Goal: Find specific page/section: Find specific page/section

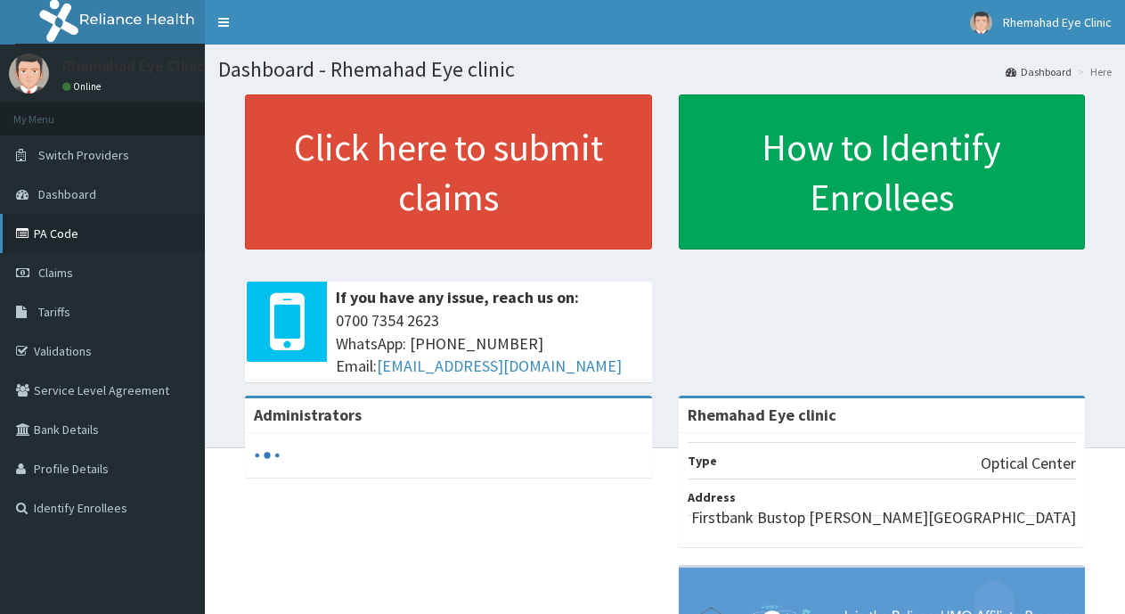
click at [69, 229] on link "PA Code" at bounding box center [102, 233] width 205 height 39
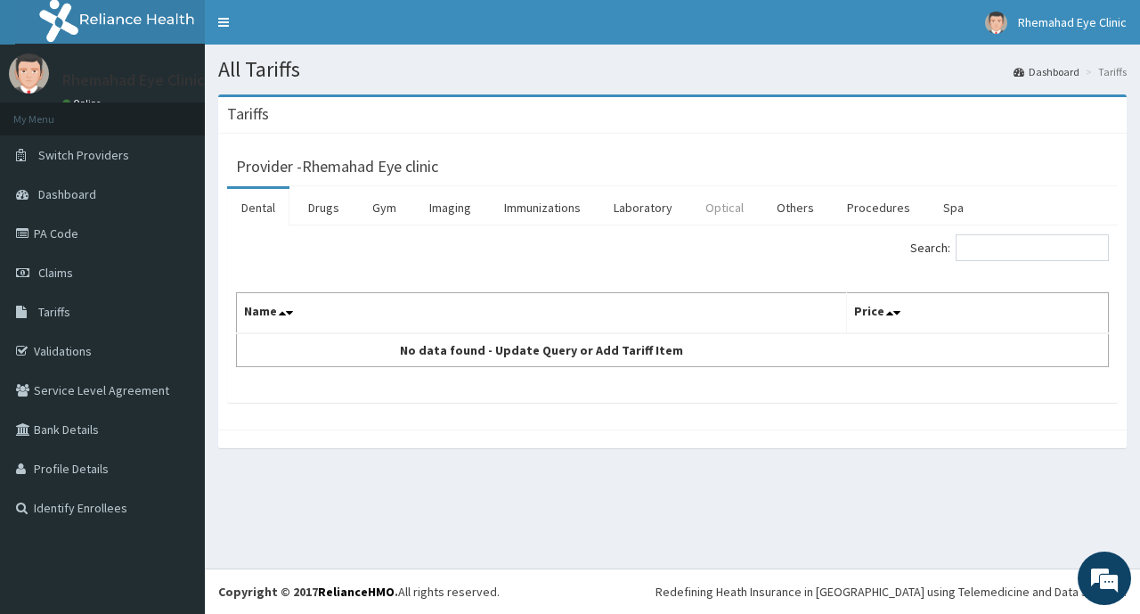
click at [731, 221] on link "Optical" at bounding box center [724, 207] width 67 height 37
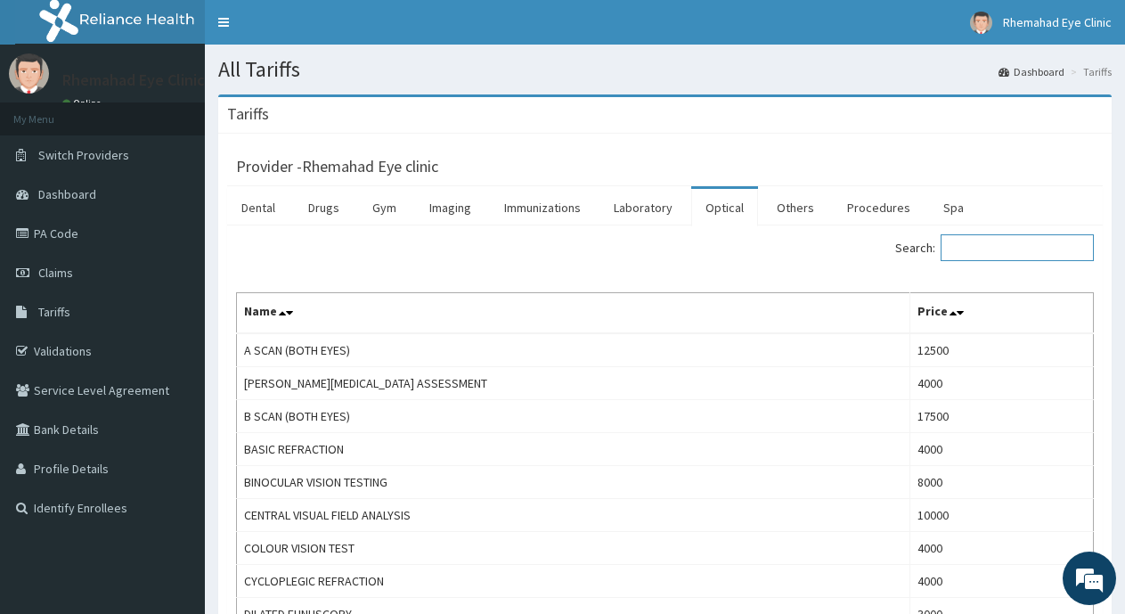
click at [991, 248] on input "Search:" at bounding box center [1017, 247] width 153 height 27
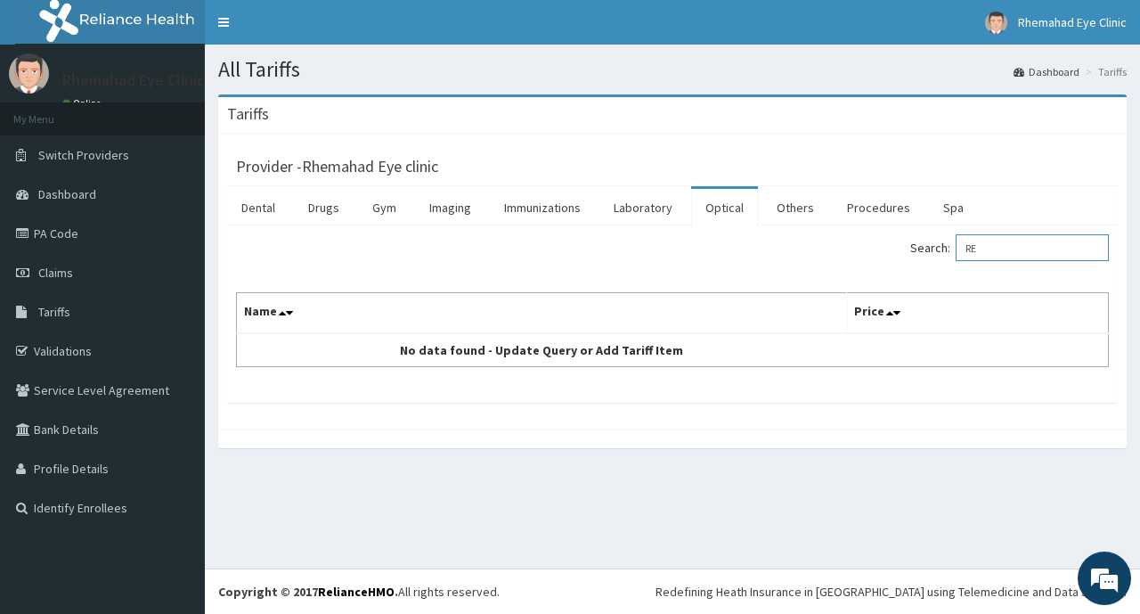
type input "R"
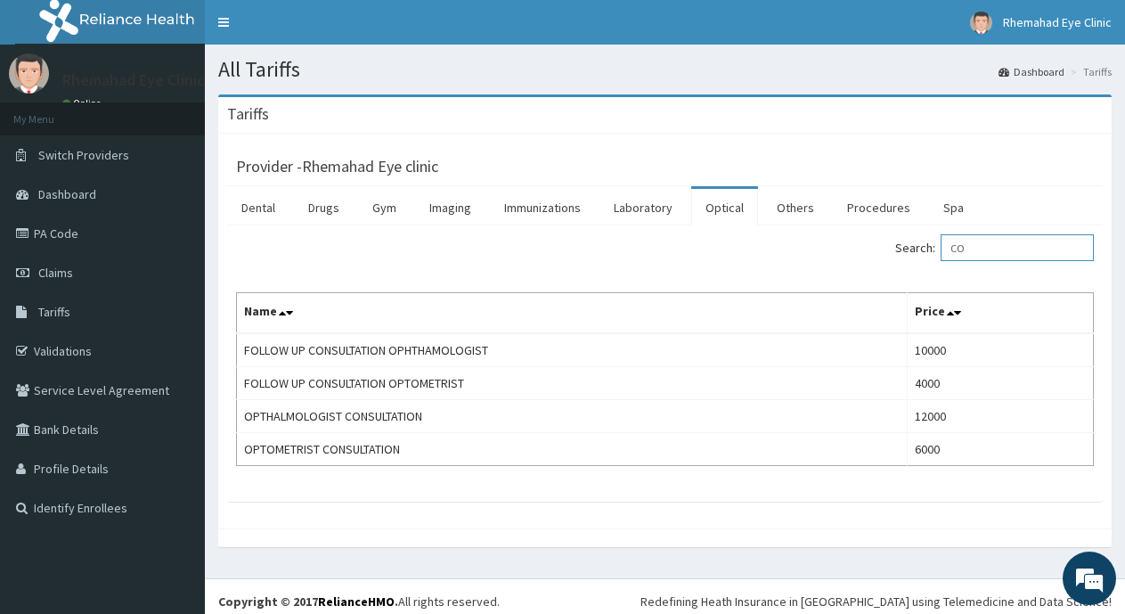
type input "C"
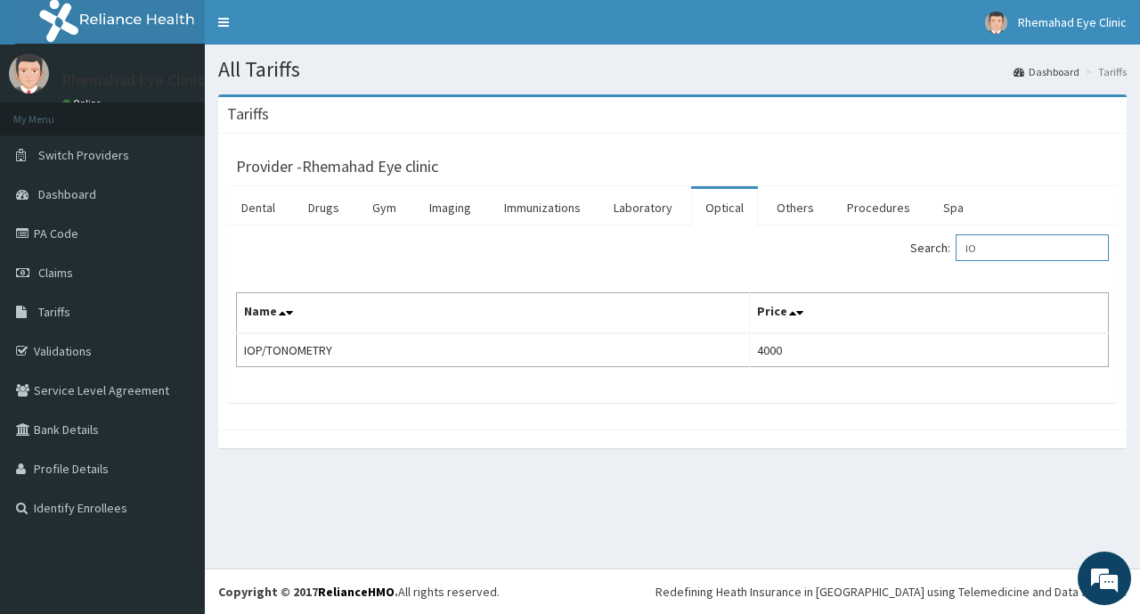
type input "I"
type input "S"
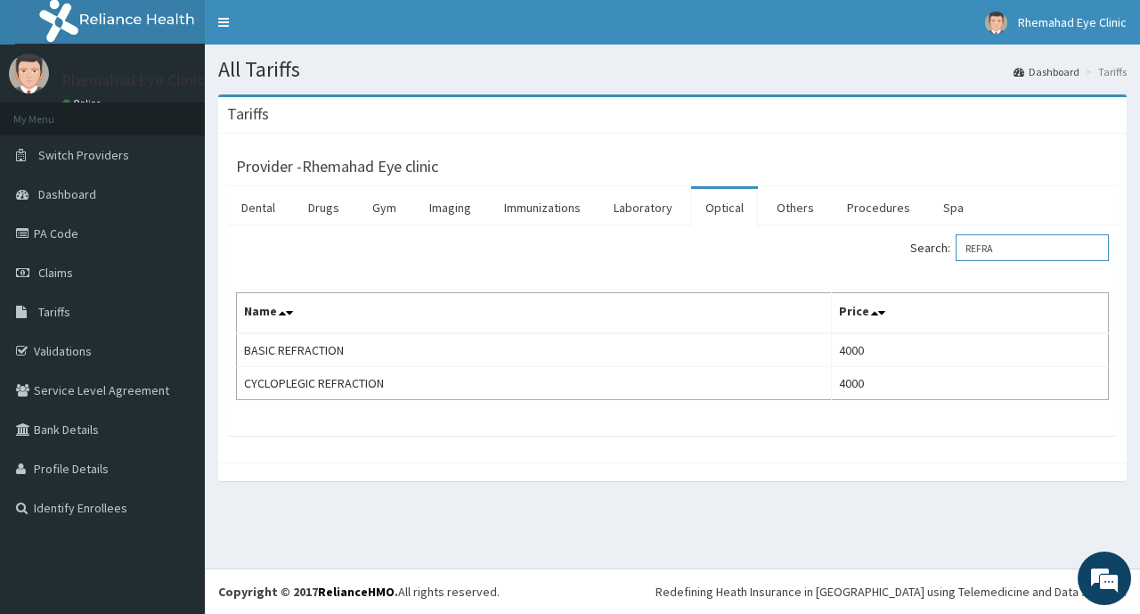
type input "REFRA"
drag, startPoint x: 1025, startPoint y: 255, endPoint x: 941, endPoint y: 263, distance: 85.0
click at [941, 263] on div "Search: REFRA" at bounding box center [897, 249] width 423 height 31
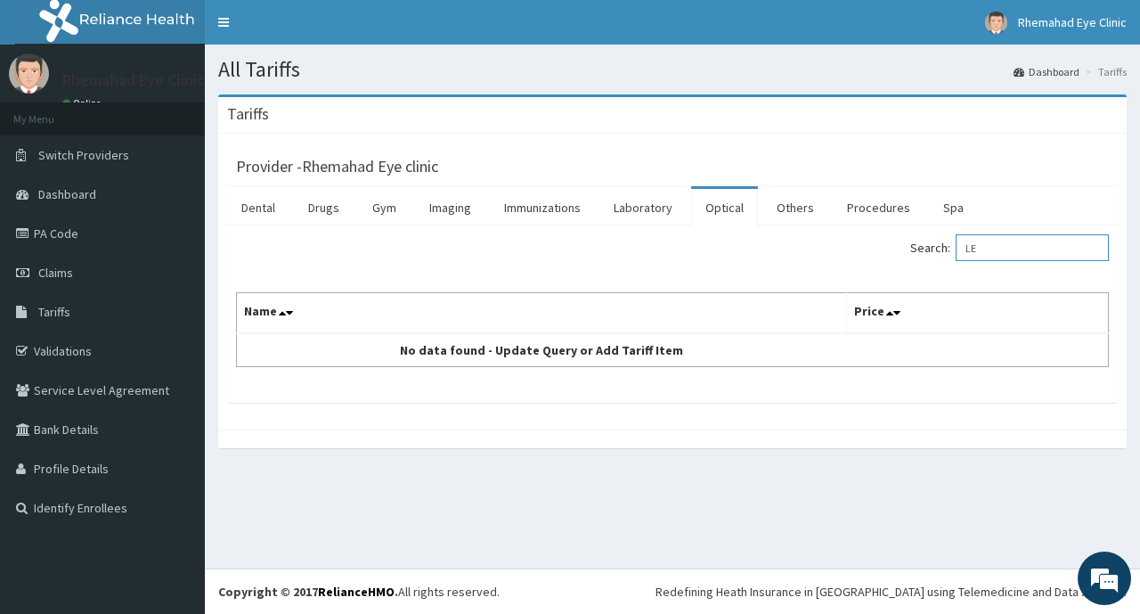
type input "L"
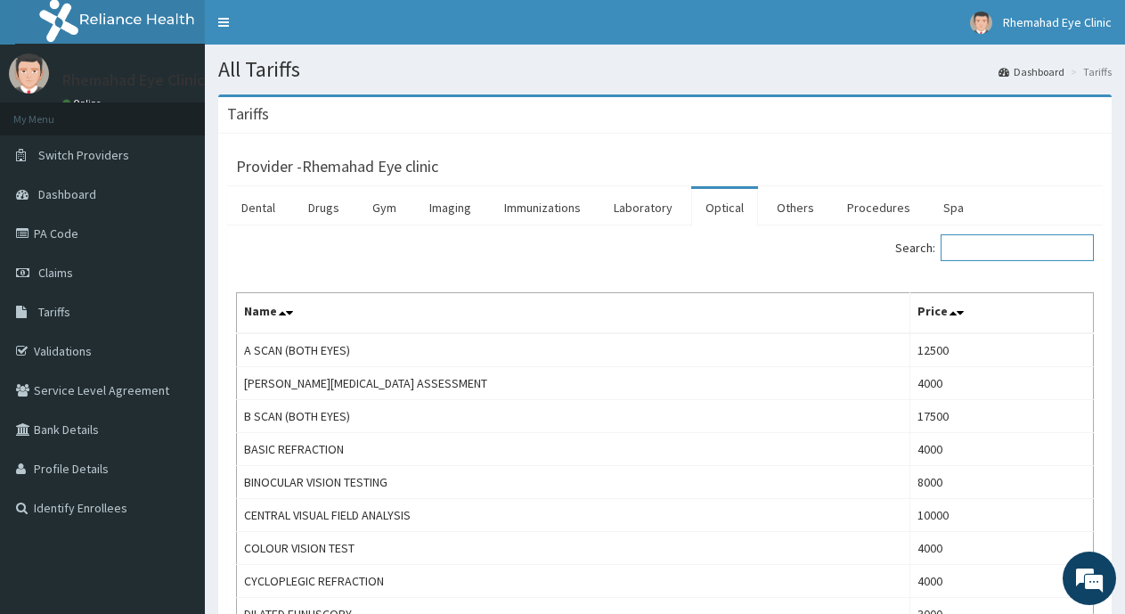
click at [975, 248] on input "Search:" at bounding box center [1017, 247] width 153 height 27
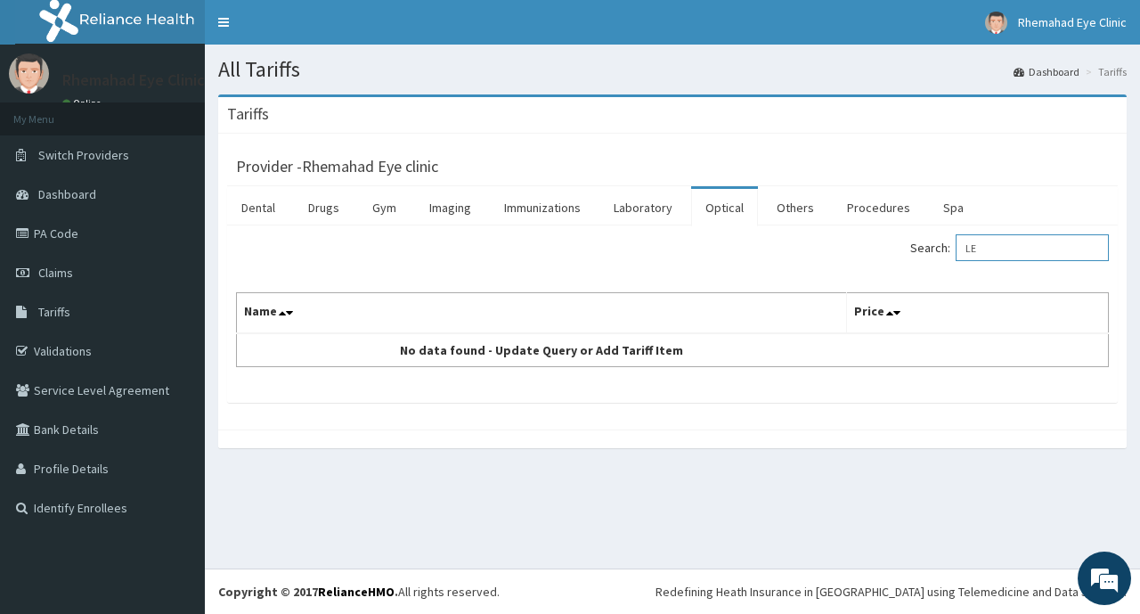
type input "L"
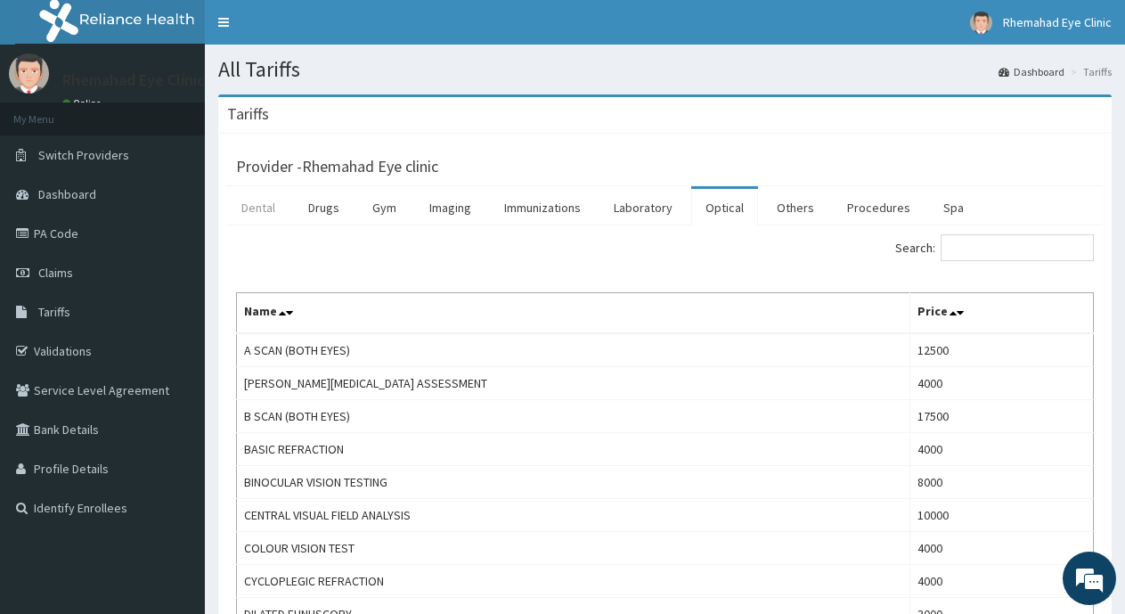
click at [266, 204] on link "Dental" at bounding box center [258, 207] width 62 height 37
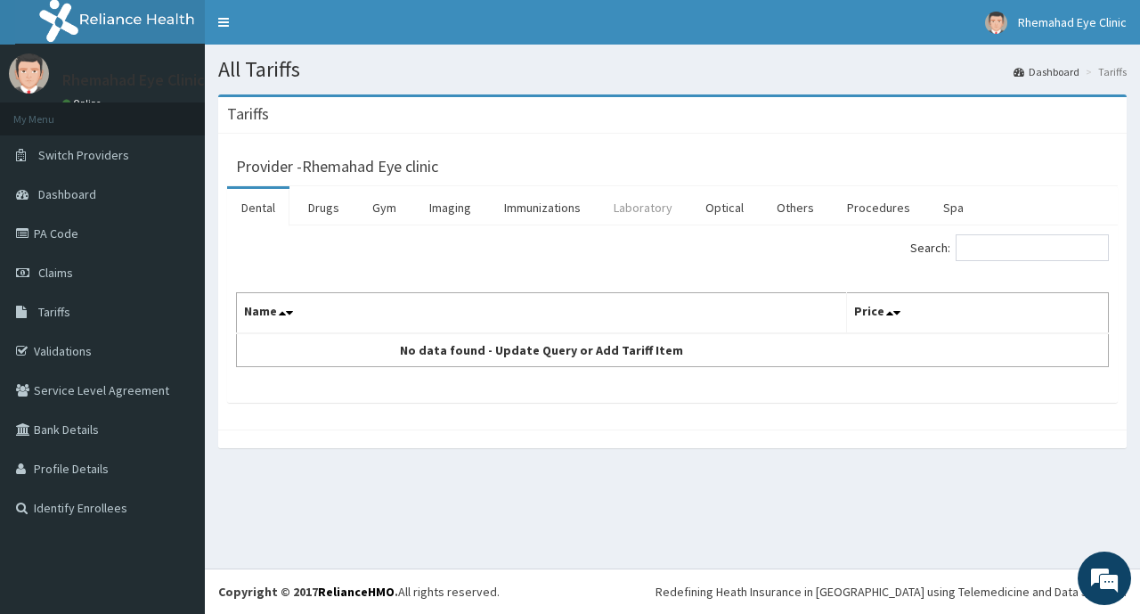
click at [624, 209] on link "Laboratory" at bounding box center [642, 207] width 87 height 37
click at [990, 252] on input "Search:" at bounding box center [1032, 247] width 153 height 27
type input "L"
click at [879, 212] on link "Procedures" at bounding box center [879, 207] width 92 height 37
click at [1048, 254] on input "Search:" at bounding box center [1032, 247] width 153 height 27
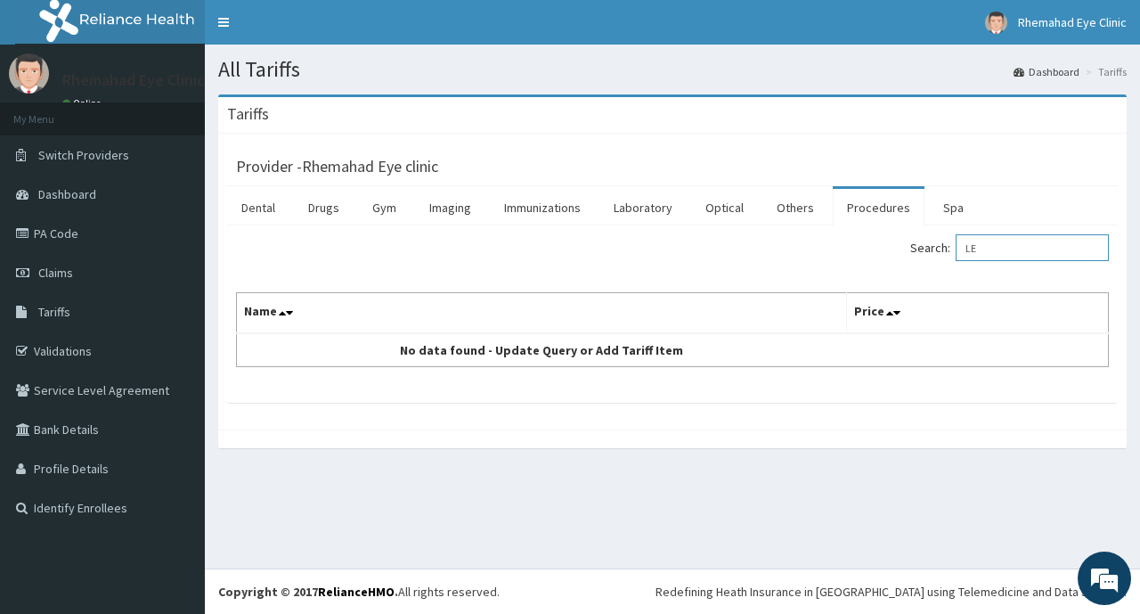
type input "L"
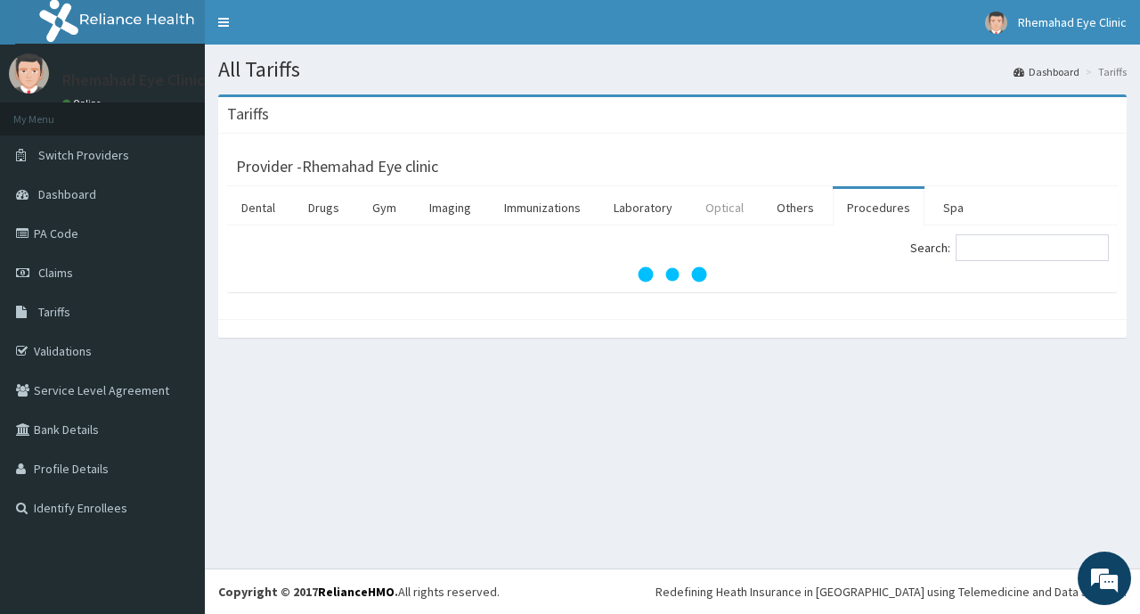
click at [732, 211] on link "Optical" at bounding box center [724, 207] width 67 height 37
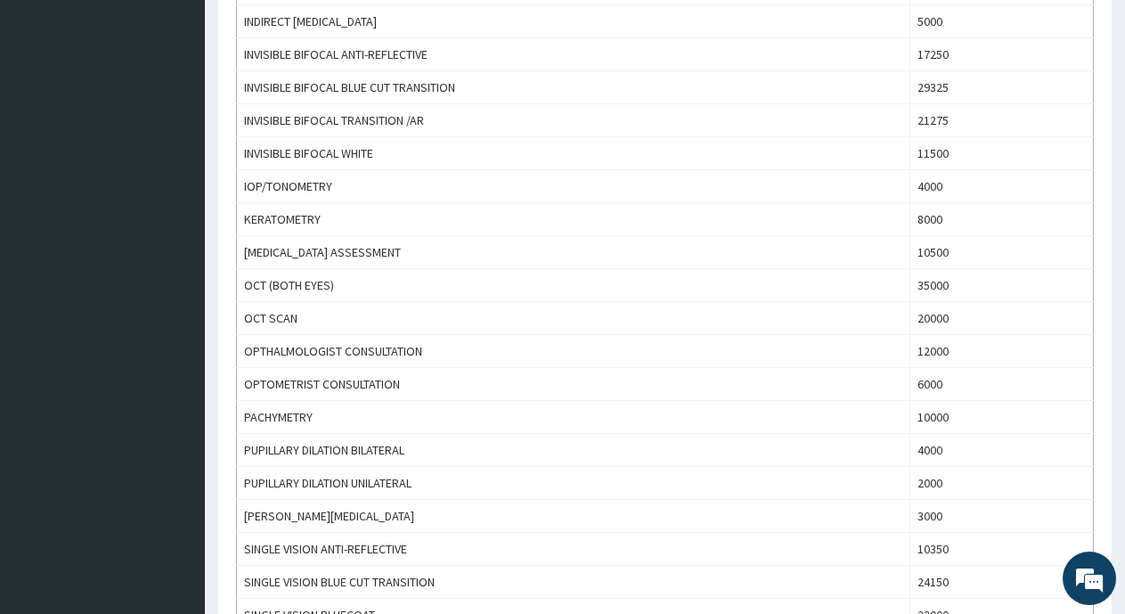
scroll to position [1170, 0]
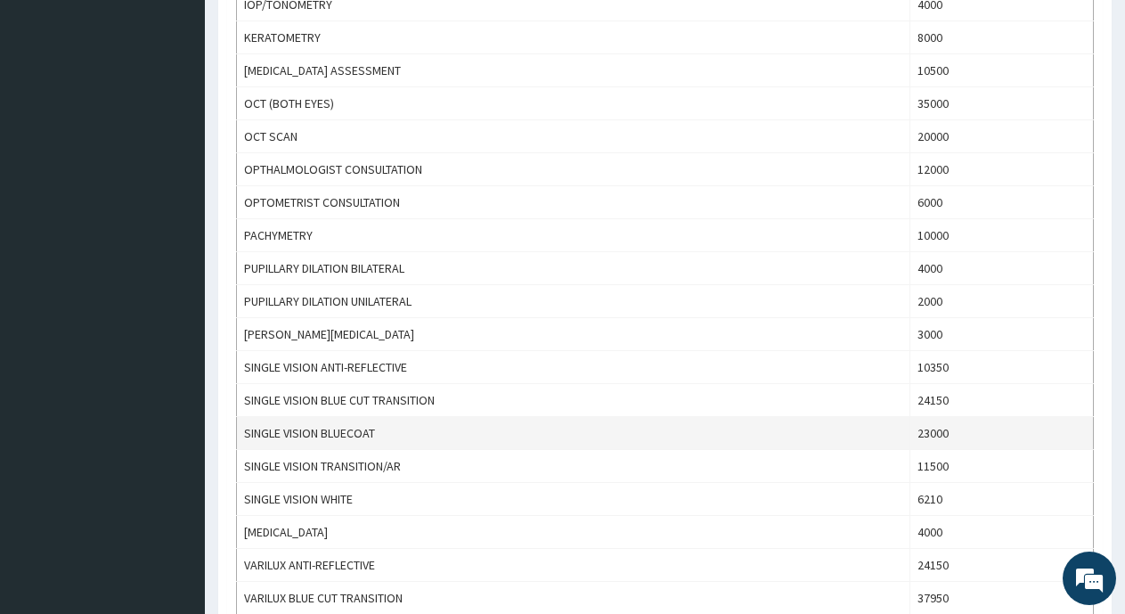
click at [1033, 432] on td "23000" at bounding box center [1000, 433] width 183 height 33
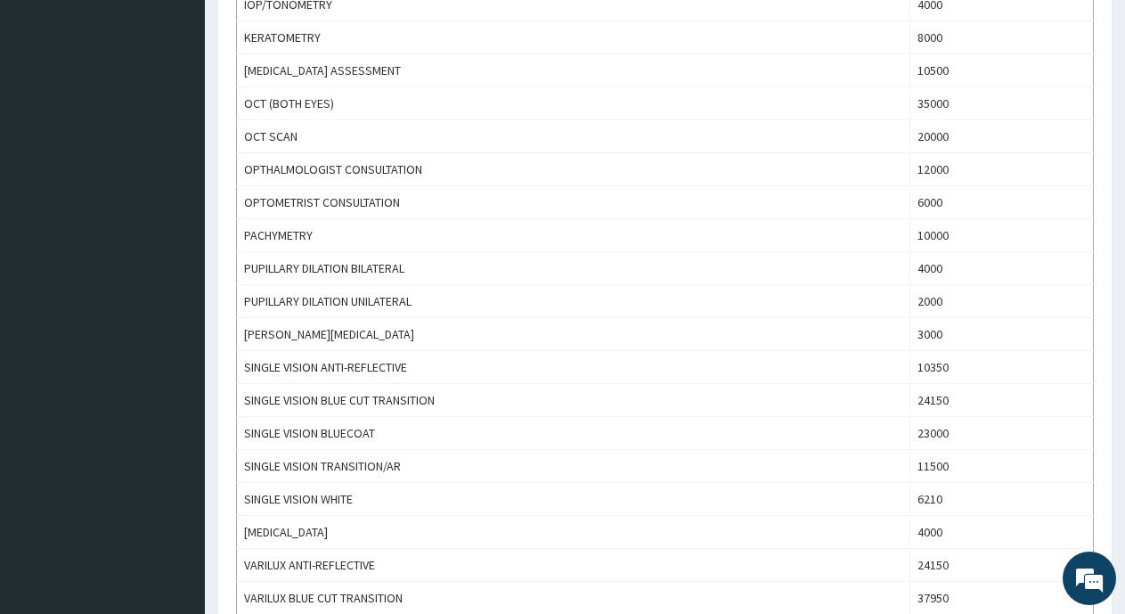
scroll to position [0, 0]
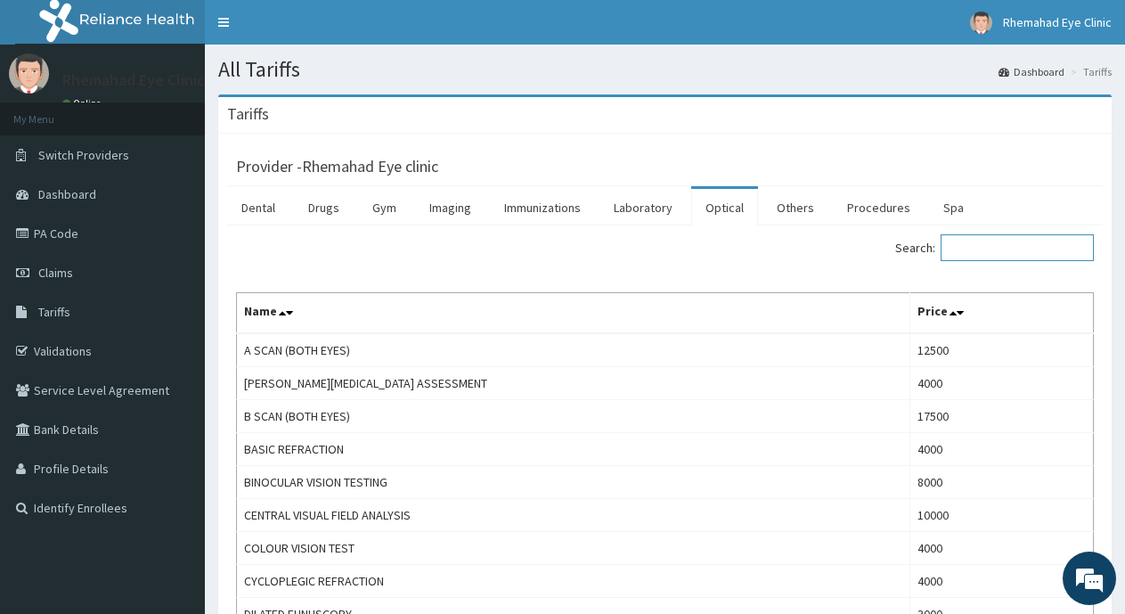
click at [1048, 245] on input "Search:" at bounding box center [1017, 247] width 153 height 27
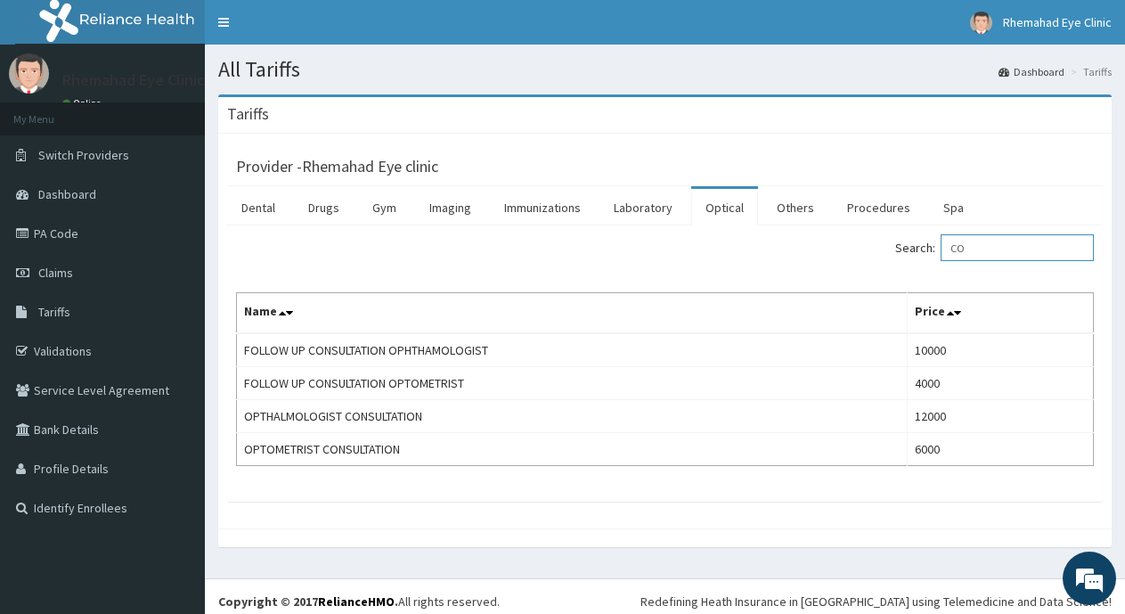
type input "C"
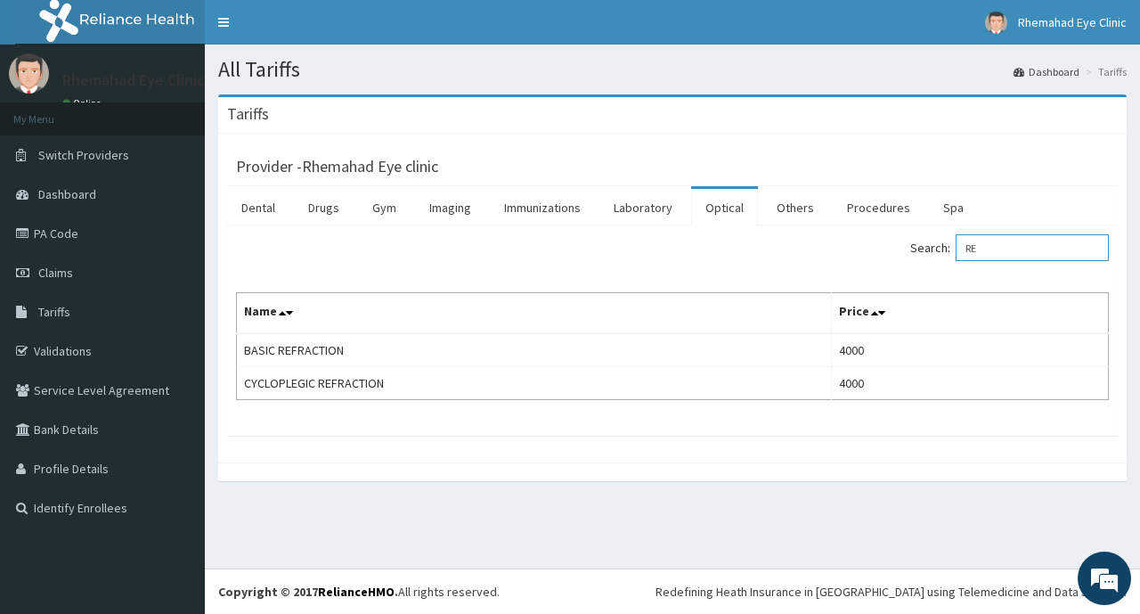
type input "R"
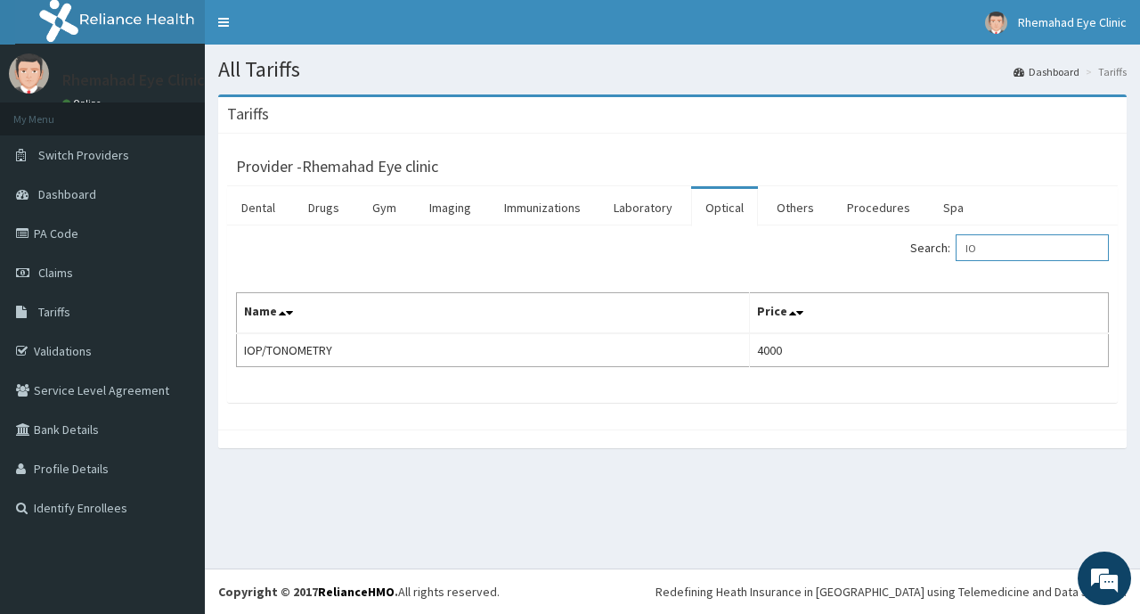
type input "I"
type input "SLIT"
click at [1018, 237] on input "SLIT" at bounding box center [1032, 247] width 153 height 27
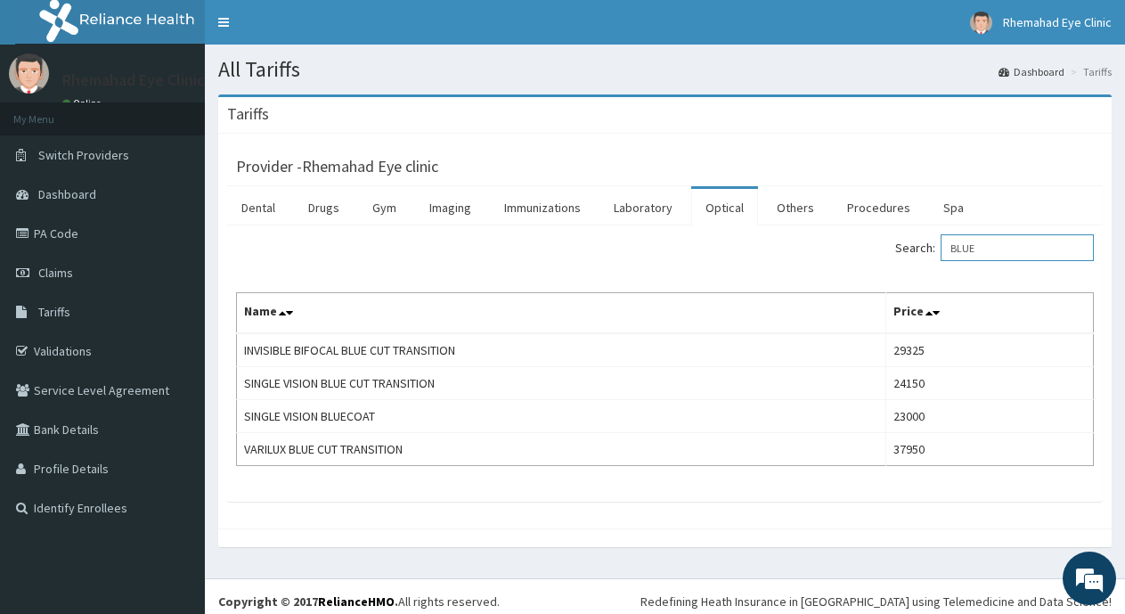
type input "BLUE"
